Goal: Transaction & Acquisition: Purchase product/service

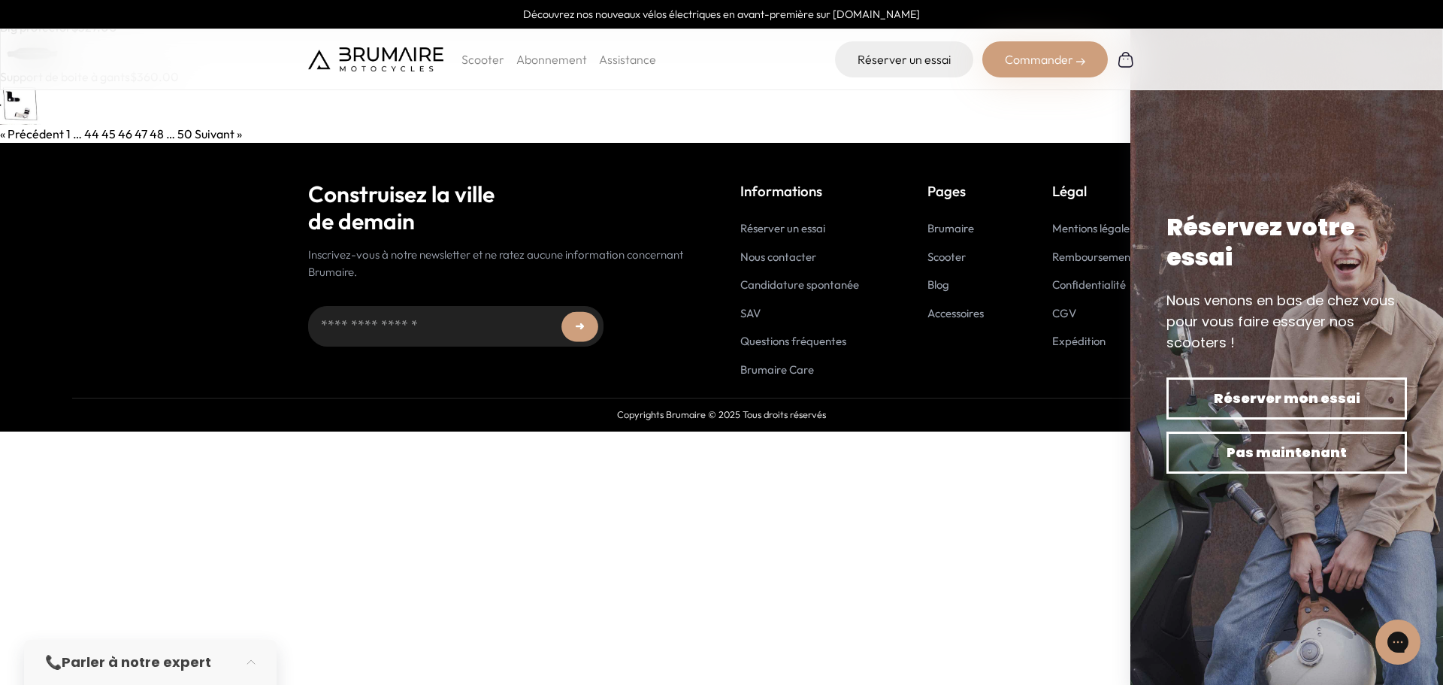
click at [559, 104] on link at bounding box center [721, 105] width 1443 height 39
click at [23, 133] on link "« Précédent" at bounding box center [32, 133] width 64 height 15
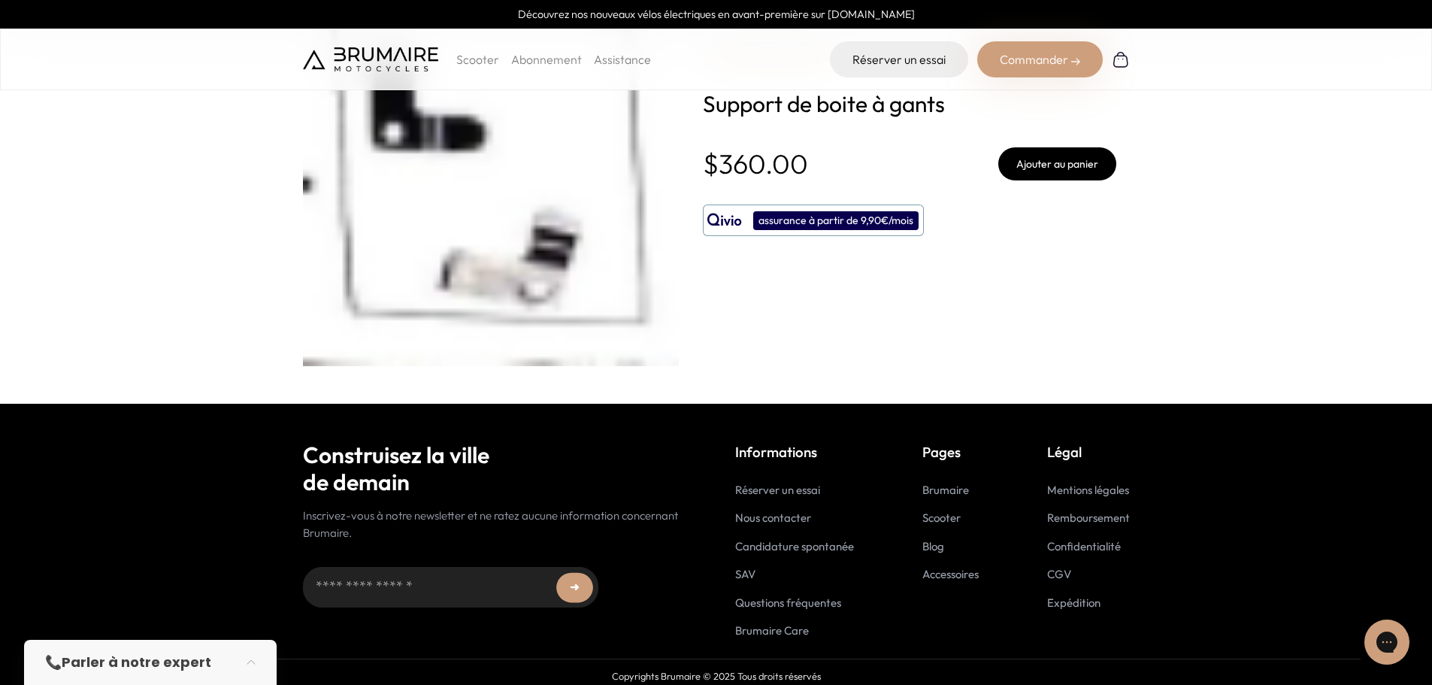
scroll to position [41, 0]
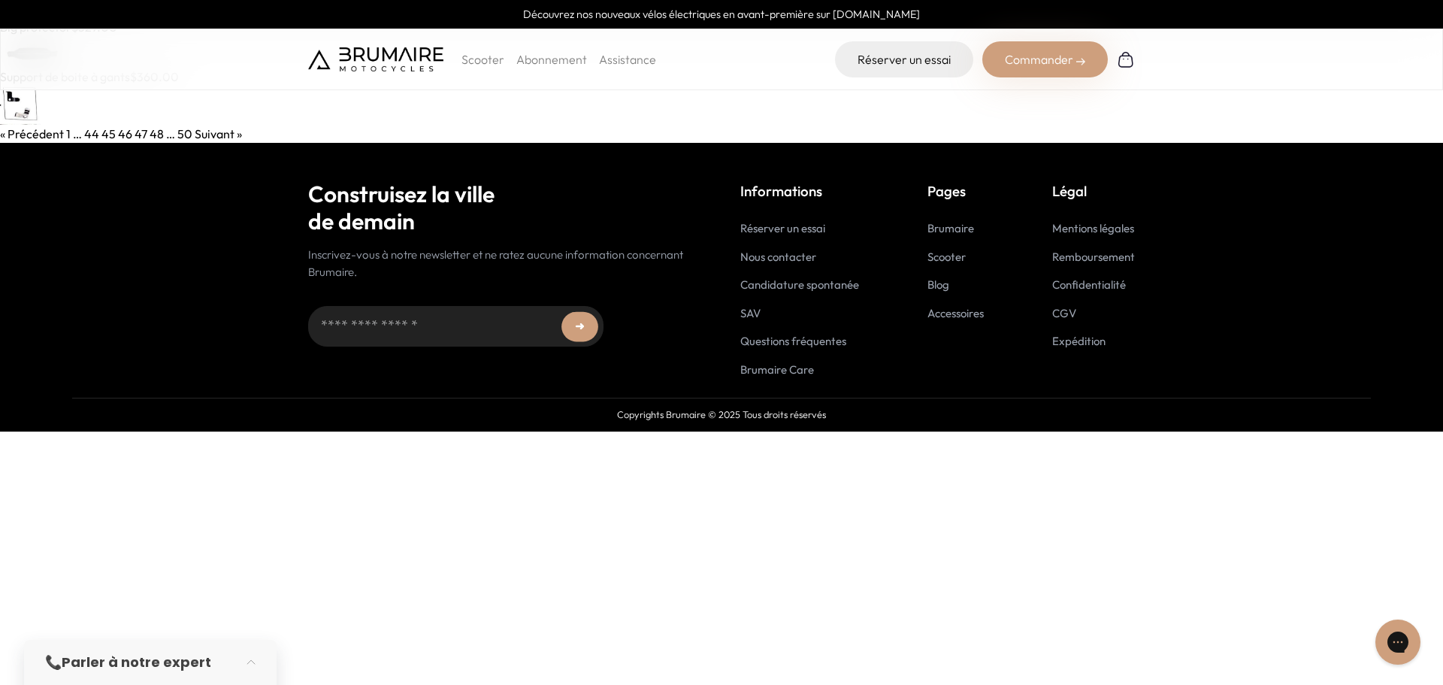
click at [67, 132] on link "1" at bounding box center [68, 133] width 5 height 15
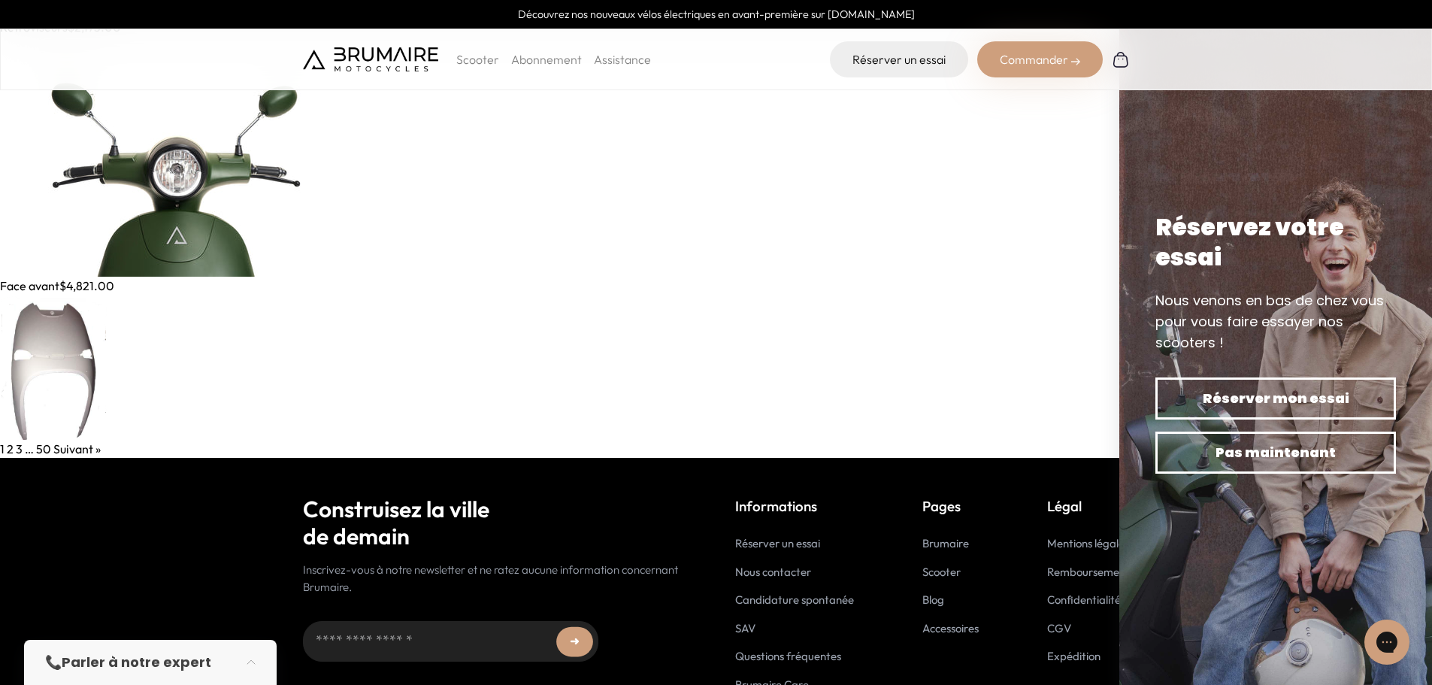
click at [18, 449] on link "3" at bounding box center [19, 448] width 7 height 15
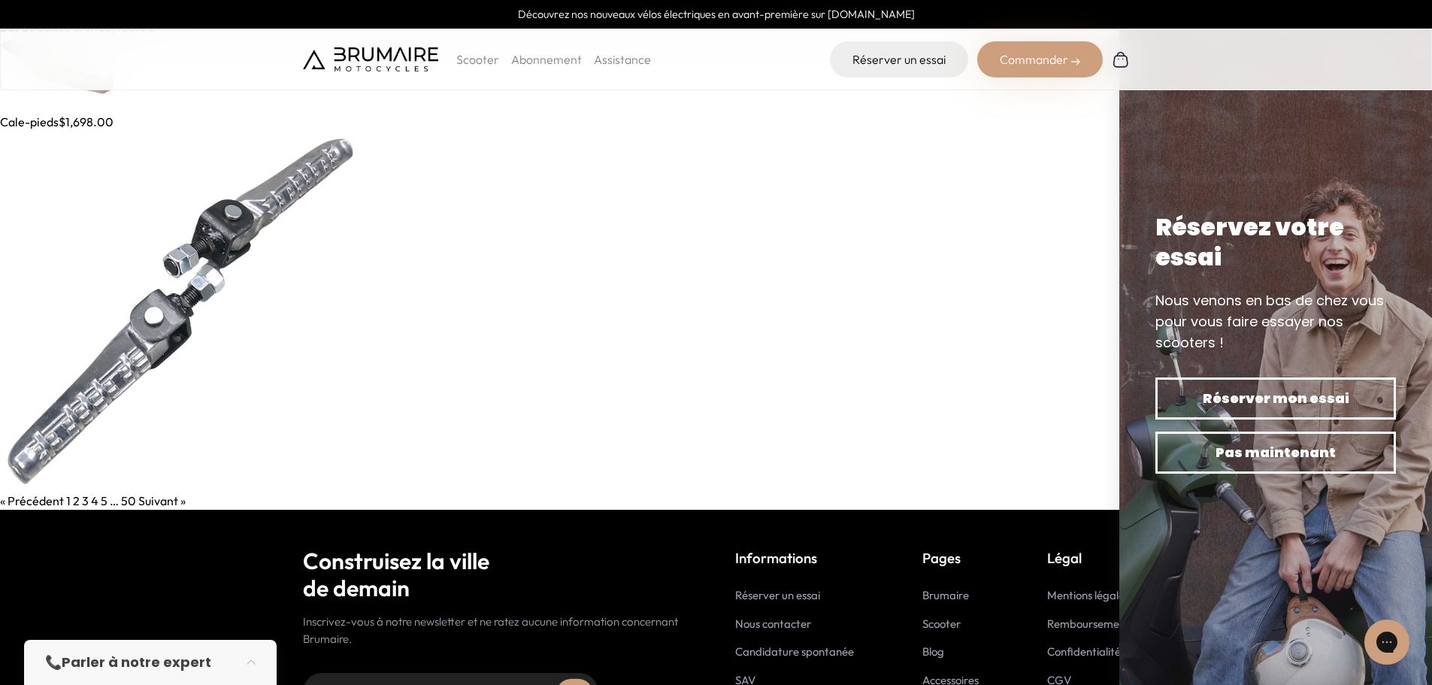
click at [89, 118] on div "Cale-pieds $1,698.00" at bounding box center [716, 302] width 1432 height 379
click at [105, 96] on img at bounding box center [59, 74] width 119 height 77
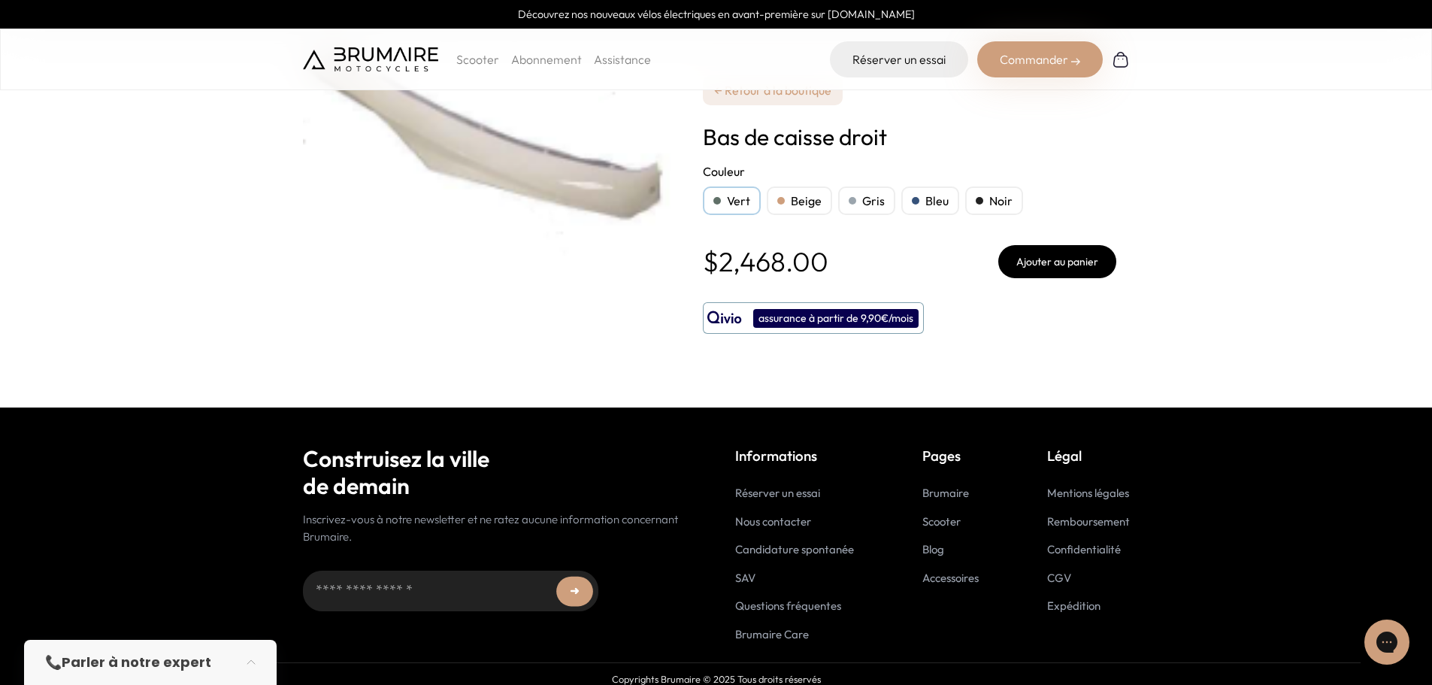
click at [810, 193] on div "Beige" at bounding box center [798, 200] width 65 height 29
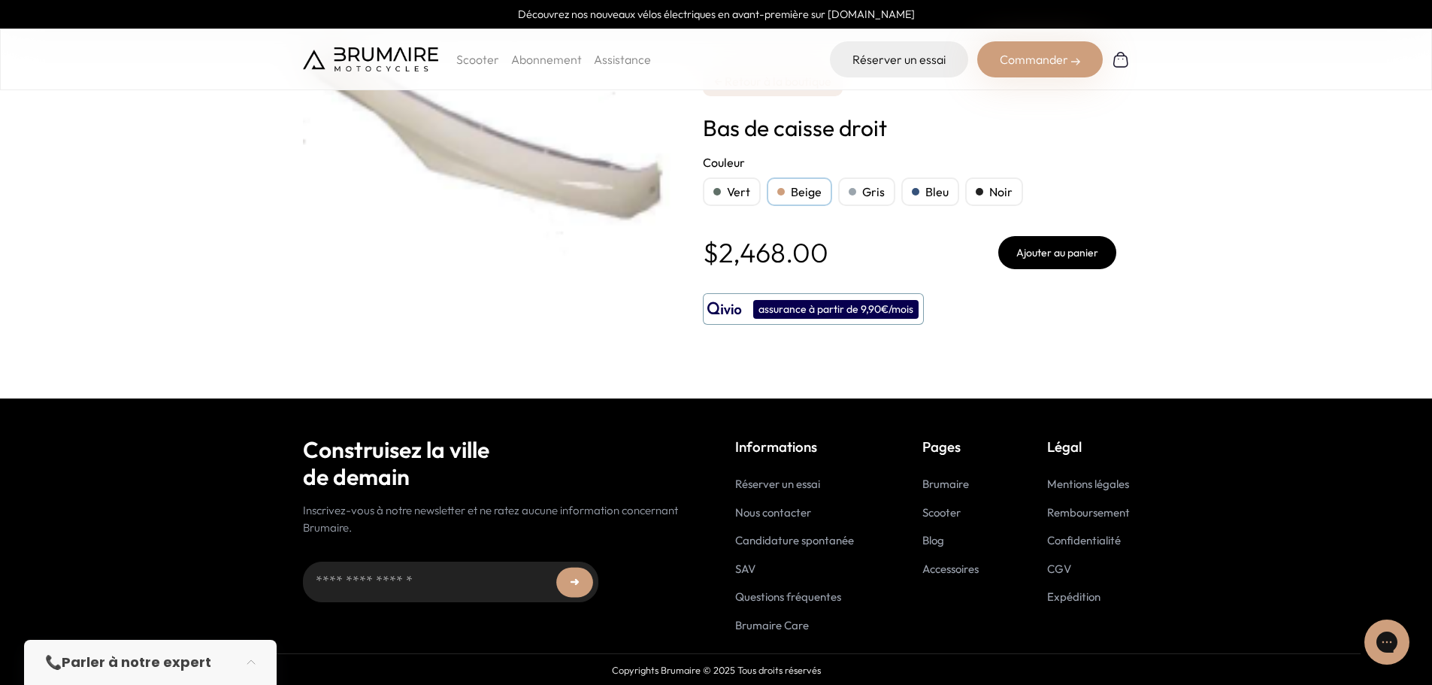
scroll to position [11, 0]
